Goal: Download file/media

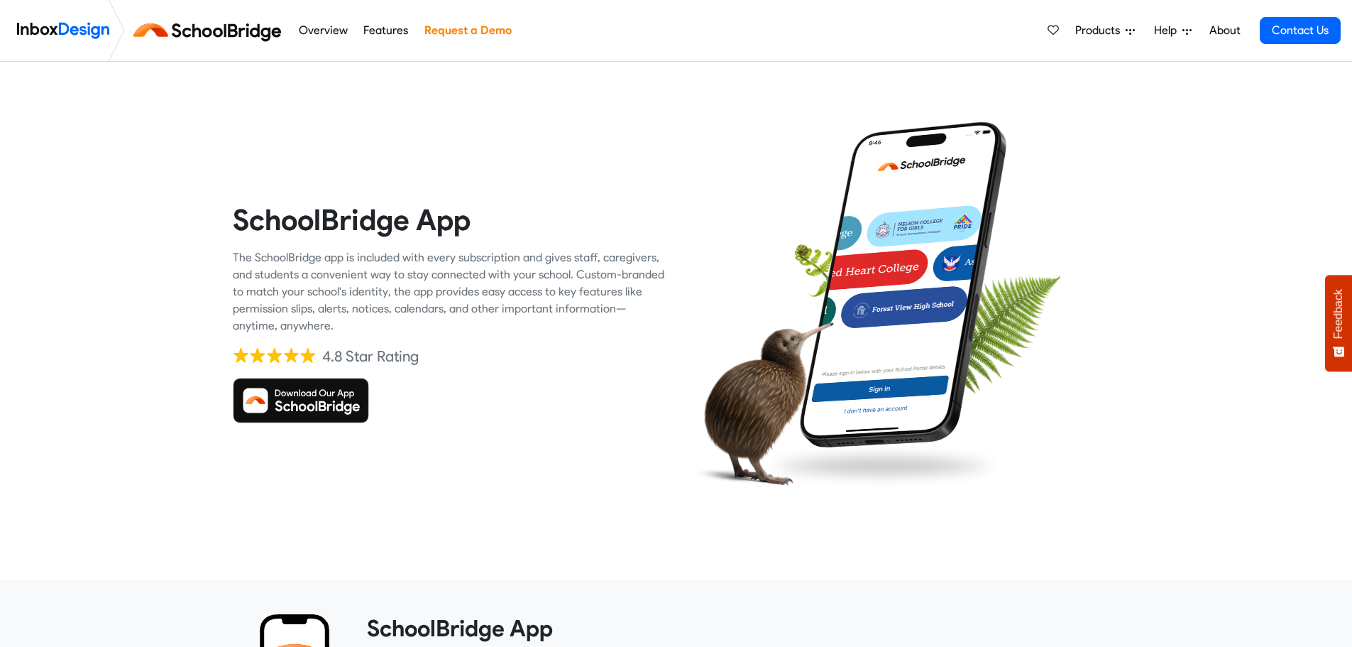
click at [227, 400] on div "SchoolBridge App The SchoolBridge app is included with every subscription and g…" at bounding box center [449, 312] width 454 height 433
click at [270, 400] on img at bounding box center [301, 400] width 136 height 45
